Goal: Information Seeking & Learning: Find specific fact

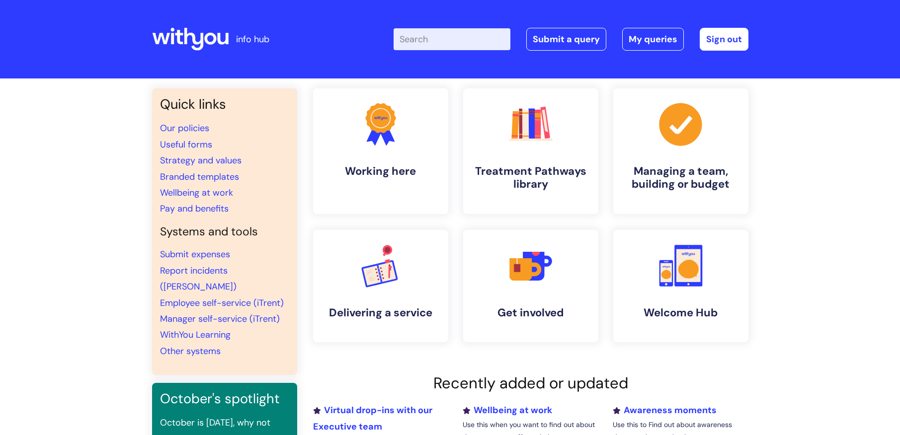
click at [429, 41] on input "Enter your search term here..." at bounding box center [451, 39] width 117 height 22
type input "[PERSON_NAME]"
click button "Search" at bounding box center [0, 0] width 0 height 0
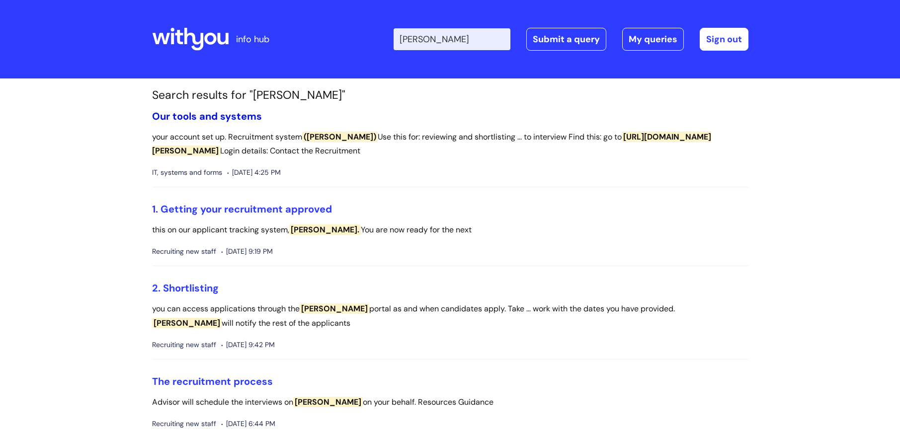
click at [243, 115] on link "Our tools and systems" at bounding box center [207, 116] width 110 height 13
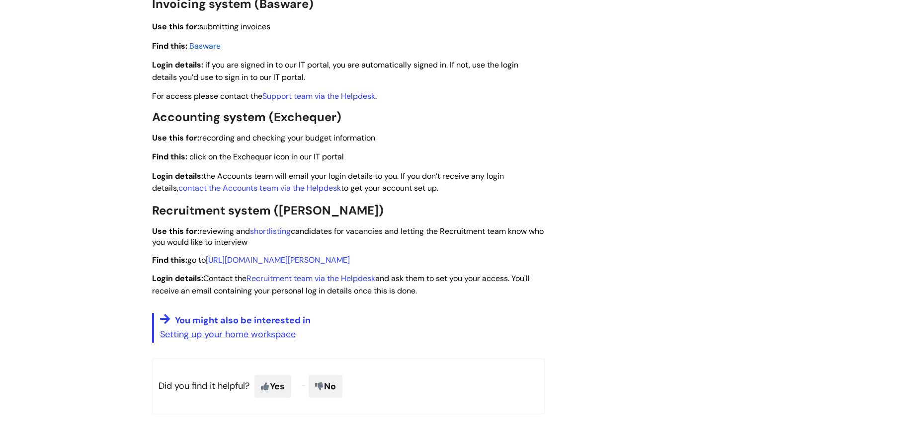
scroll to position [1391, 0]
click at [264, 259] on link "https://app.occy.com/" at bounding box center [278, 259] width 144 height 10
